Goal: Task Accomplishment & Management: Manage account settings

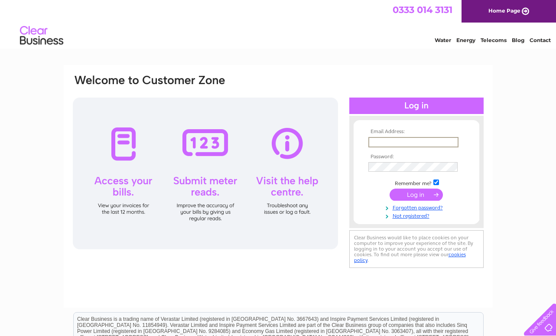
click at [372, 140] on input "text" at bounding box center [413, 142] width 90 height 10
paste input "donna.duguid@filpumps.co.uk"
type input "donna.duguid@filpumps.co.uk"
click at [389, 188] on input "submit" at bounding box center [415, 194] width 53 height 12
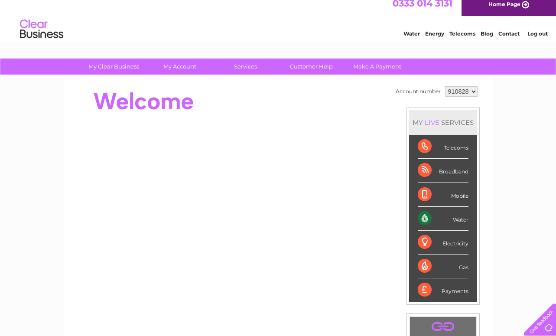
scroll to position [6, 0]
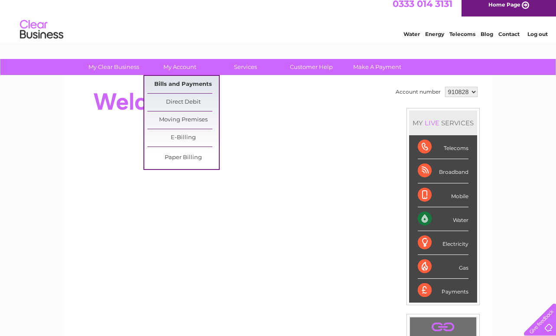
click at [165, 85] on link "Bills and Payments" at bounding box center [182, 84] width 71 height 17
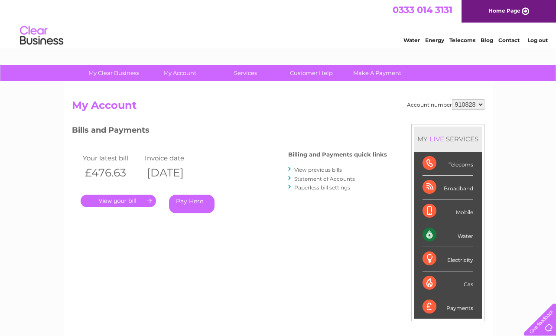
click at [107, 201] on link "." at bounding box center [118, 201] width 75 height 13
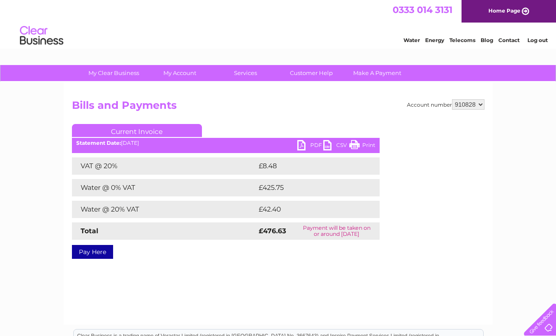
click at [311, 145] on link "PDF" at bounding box center [310, 146] width 26 height 13
click at [302, 146] on link "PDF" at bounding box center [310, 146] width 26 height 13
